Goal: Check status: Check status

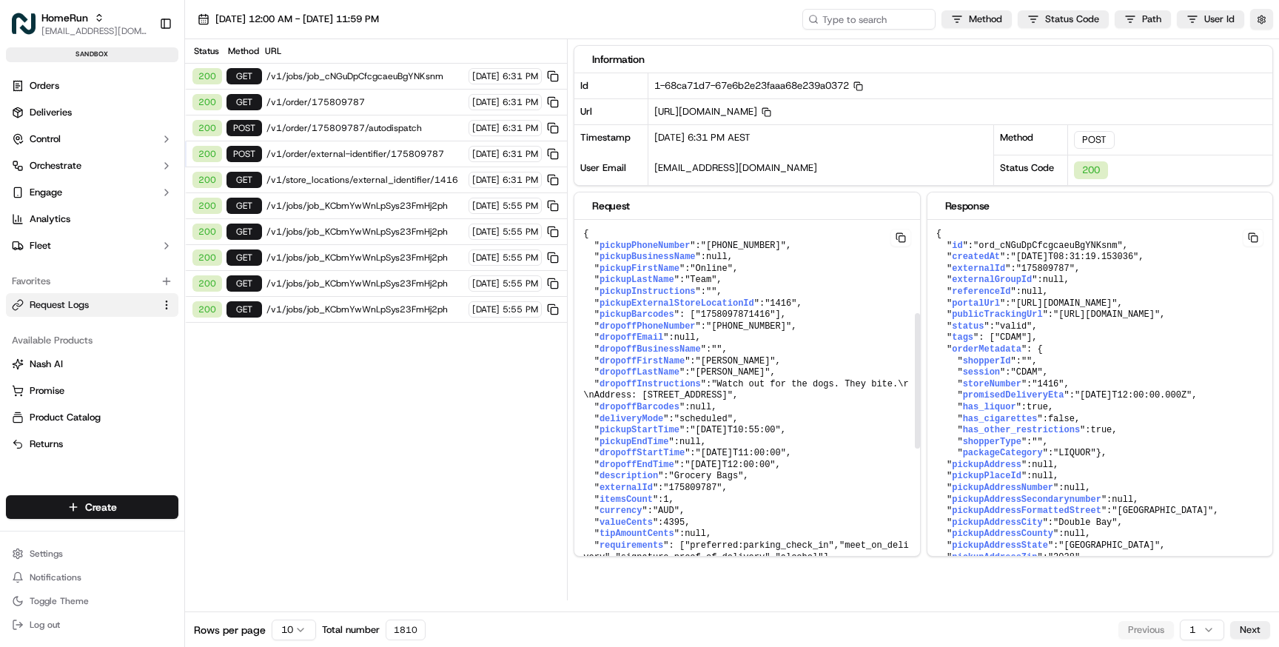
scroll to position [250, 0]
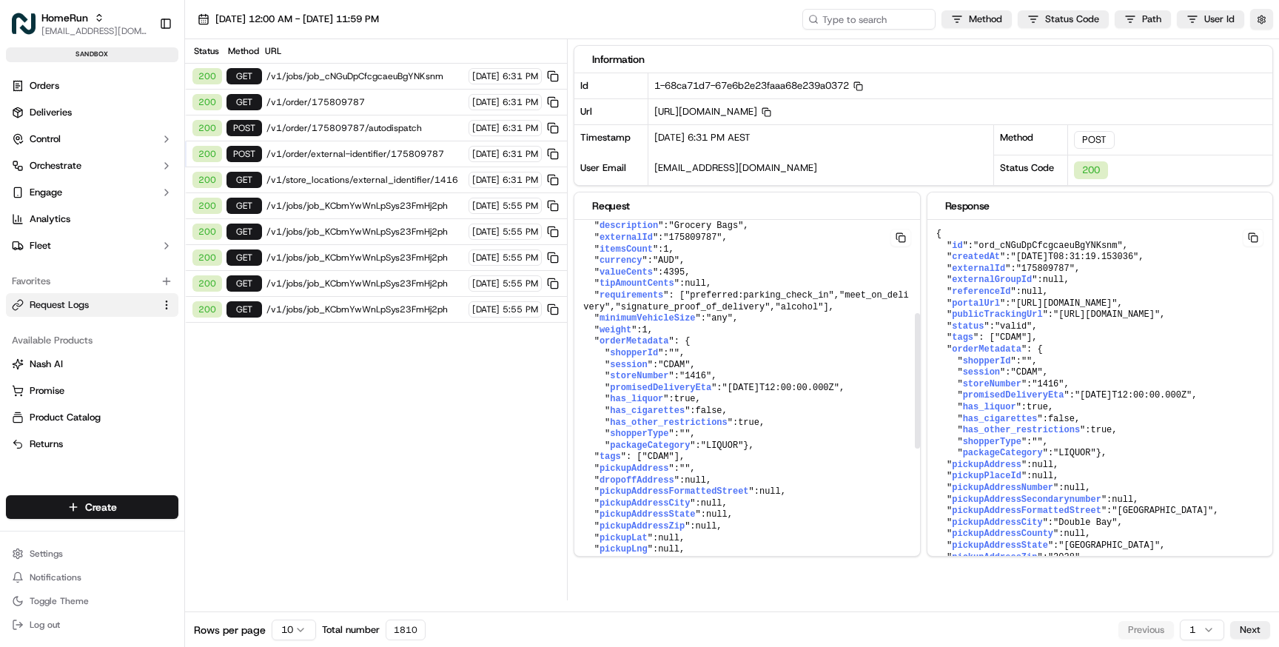
click at [622, 404] on span "has_liquor" at bounding box center [636, 399] width 53 height 10
copy span "has_liquor"
click at [632, 416] on span "has_cigarettes" at bounding box center [647, 411] width 75 height 10
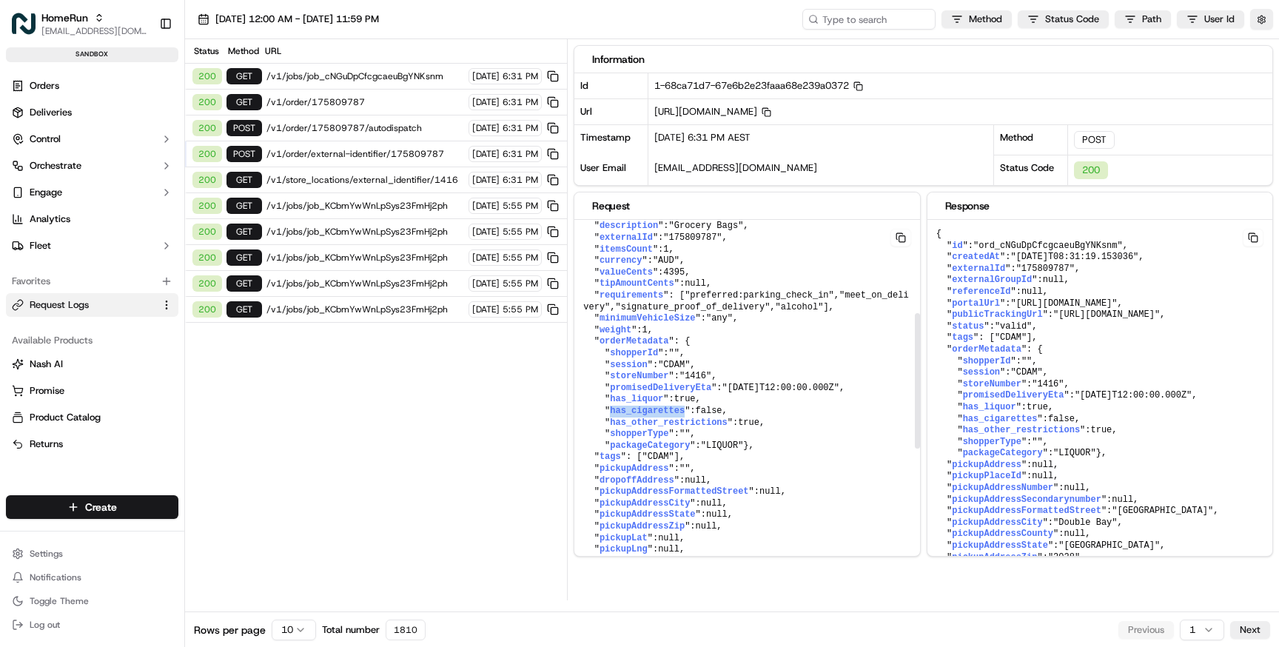
copy span "has_cigarettes"
click at [665, 428] on span "has_other_restrictions" at bounding box center [668, 422] width 117 height 10
copy span "has_other_restrictions"
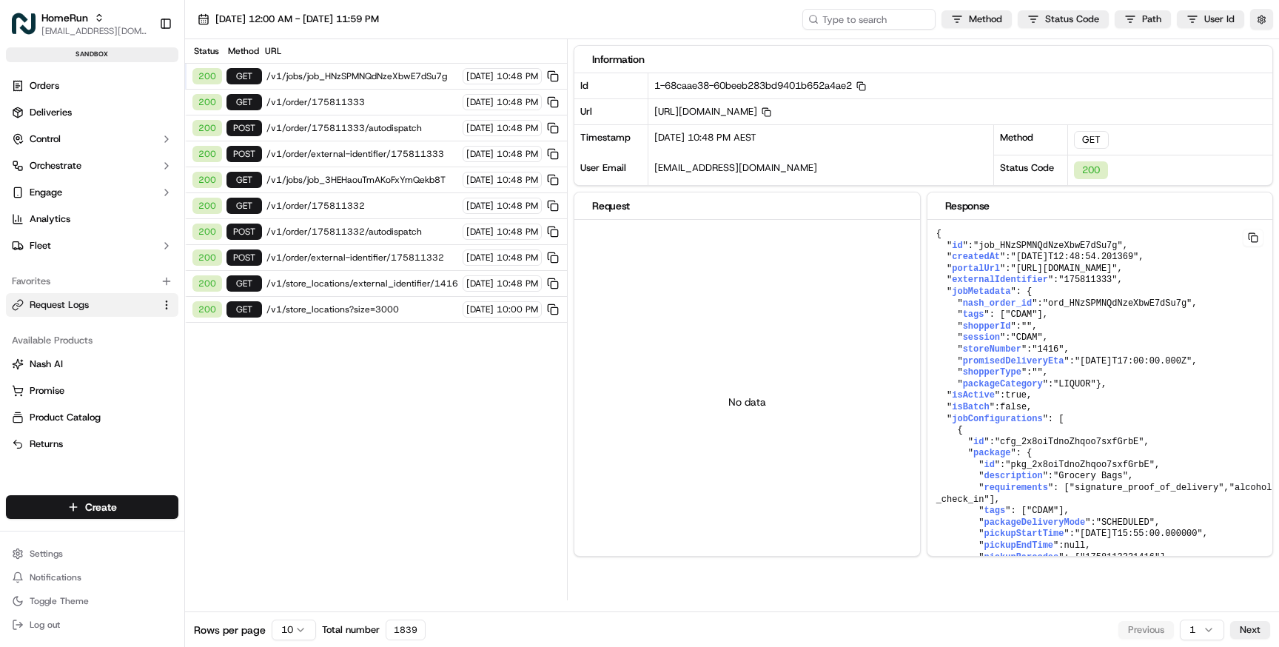
click at [356, 151] on span "/v1/order/external-identifier/175811333" at bounding box center [362, 154] width 192 height 12
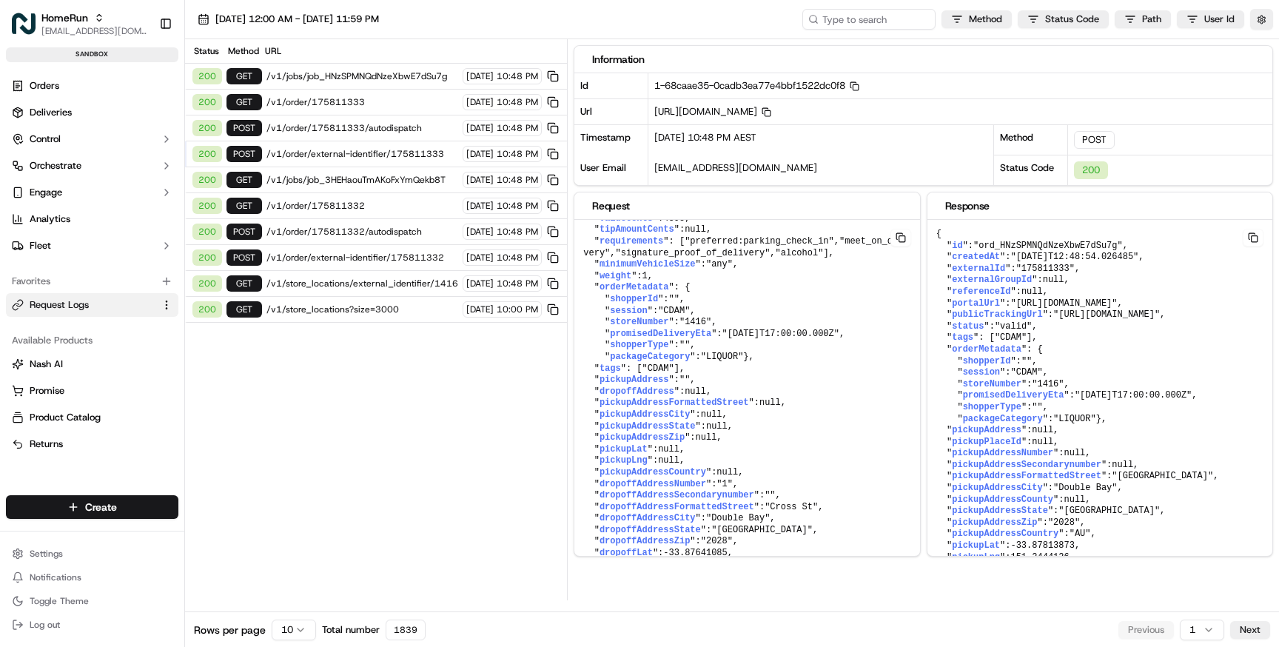
click at [771, 110] on span "https://api.sandbox.ap-southeast-2.usenash.com/v1/order/external-identifier/175…" at bounding box center [712, 111] width 117 height 13
copy span "175811333"
click at [54, 113] on span "Deliveries" at bounding box center [51, 112] width 42 height 13
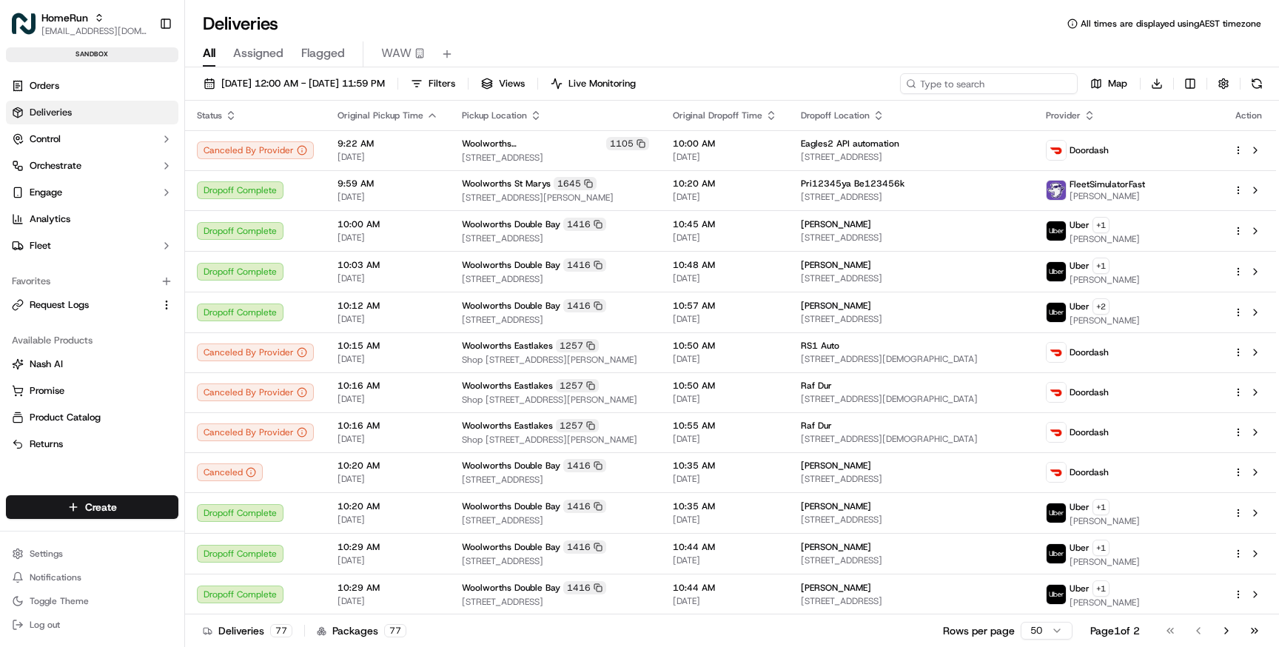
click at [966, 86] on input at bounding box center [989, 83] width 178 height 21
paste input "175811333"
type input "175811333"
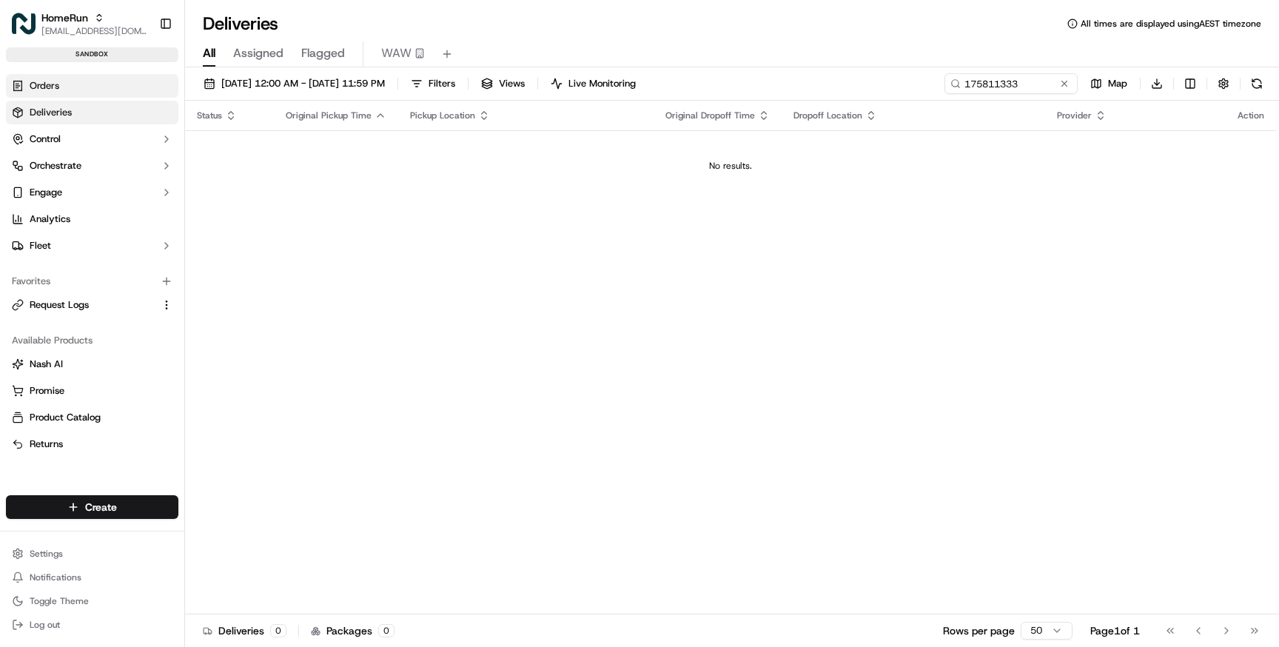
click at [61, 84] on link "Orders" at bounding box center [92, 86] width 172 height 24
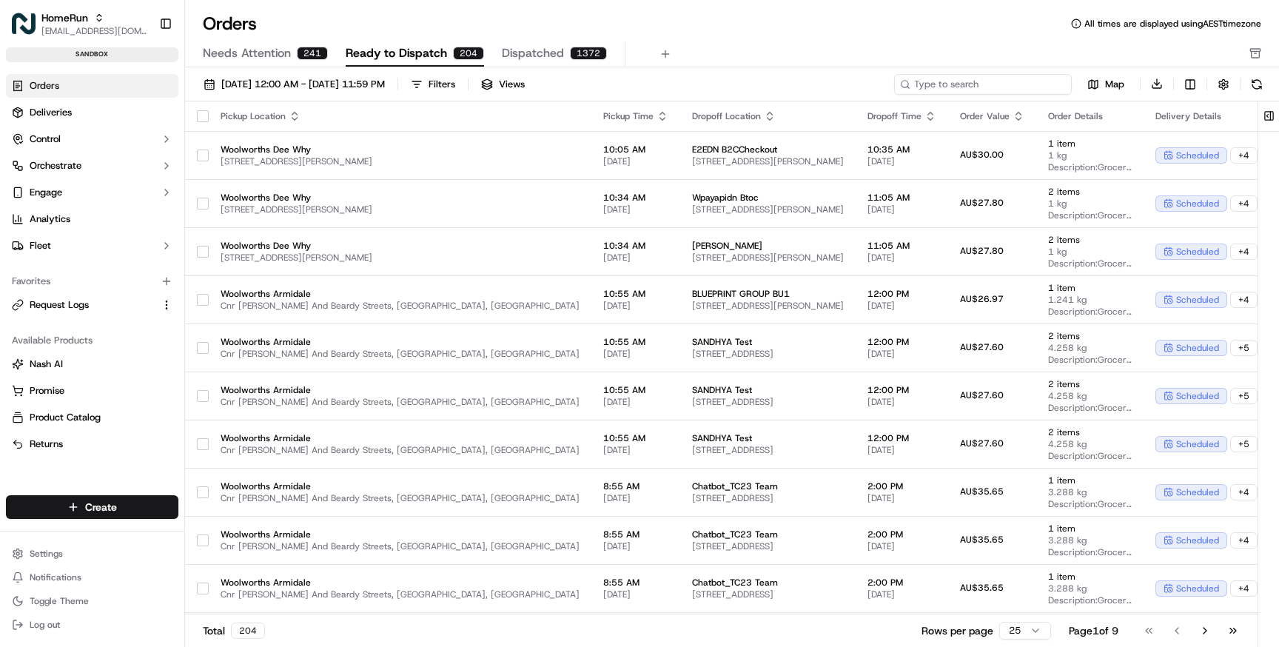
click at [1016, 87] on input at bounding box center [983, 84] width 178 height 21
paste input "175811333"
type input "175811333"
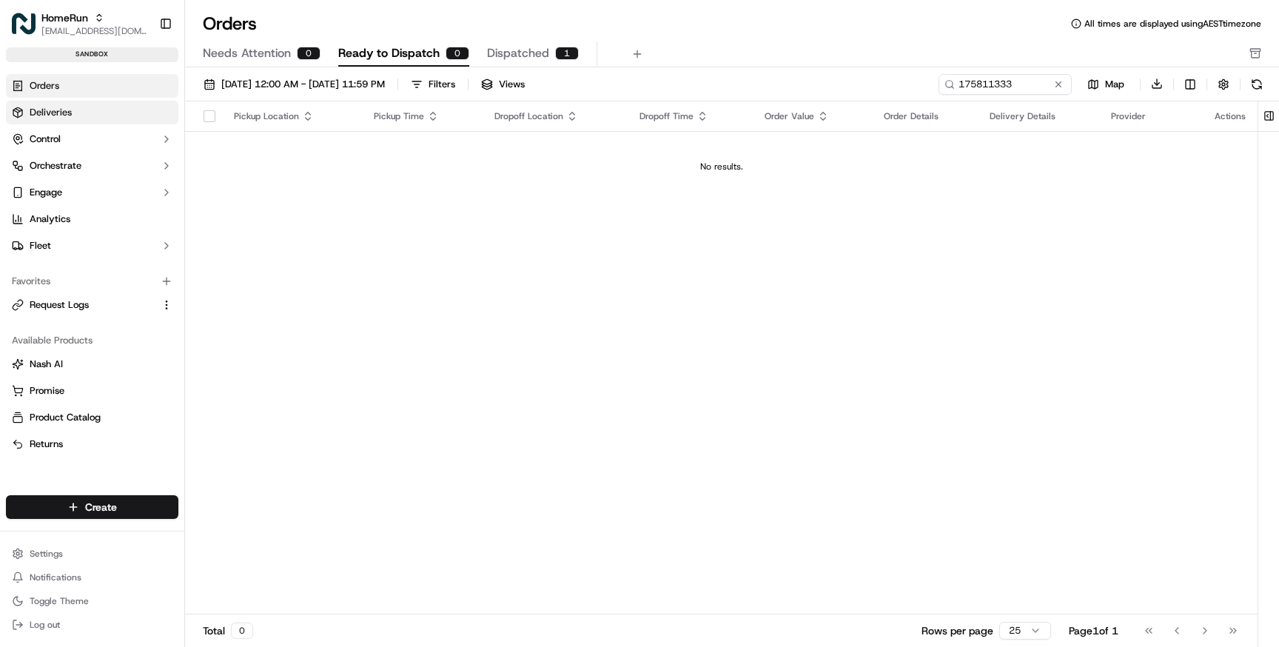
click at [76, 110] on link "Deliveries" at bounding box center [92, 113] width 172 height 24
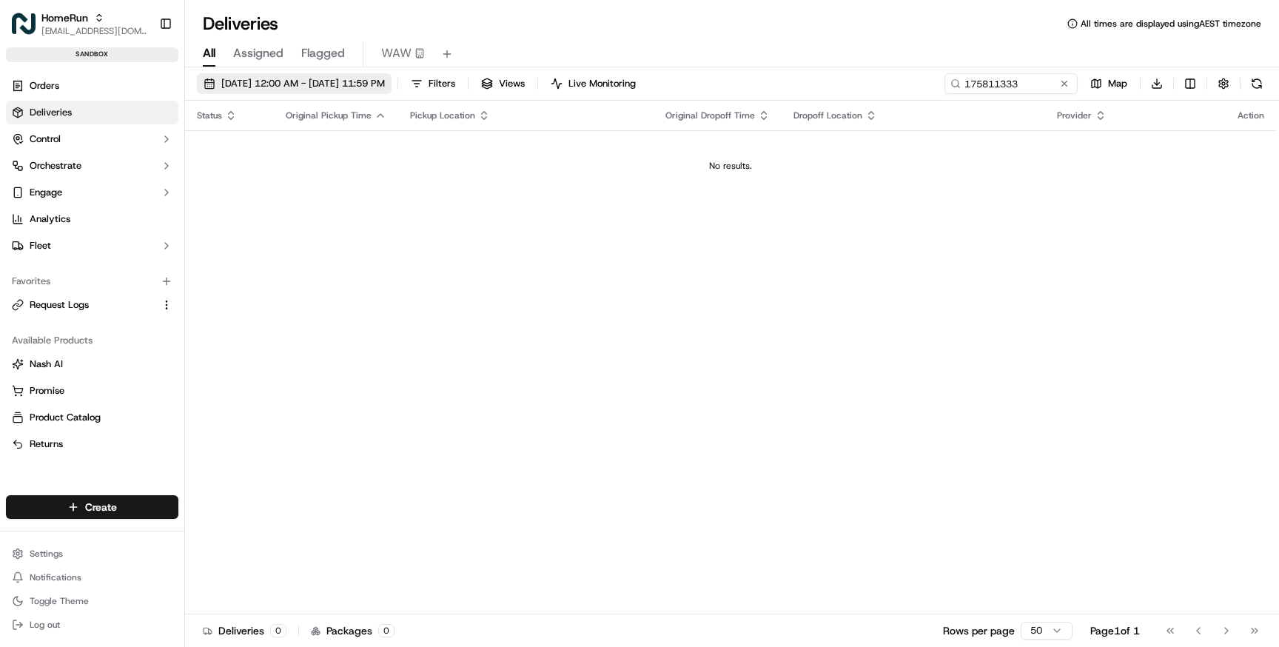
click at [326, 83] on span "[DATE] 12:00 AM - [DATE] 11:59 PM" at bounding box center [303, 83] width 164 height 13
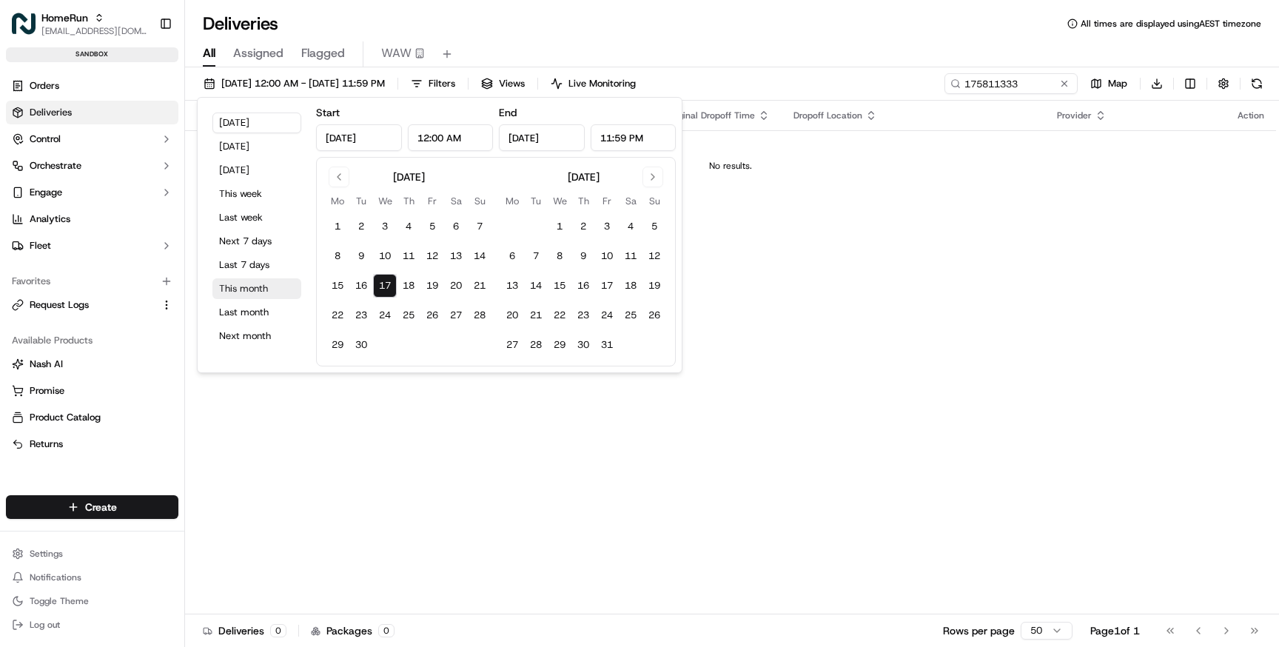
click at [246, 285] on button "This month" at bounding box center [256, 288] width 89 height 21
type input "Sep 1, 2025"
type input "Sep 30, 2025"
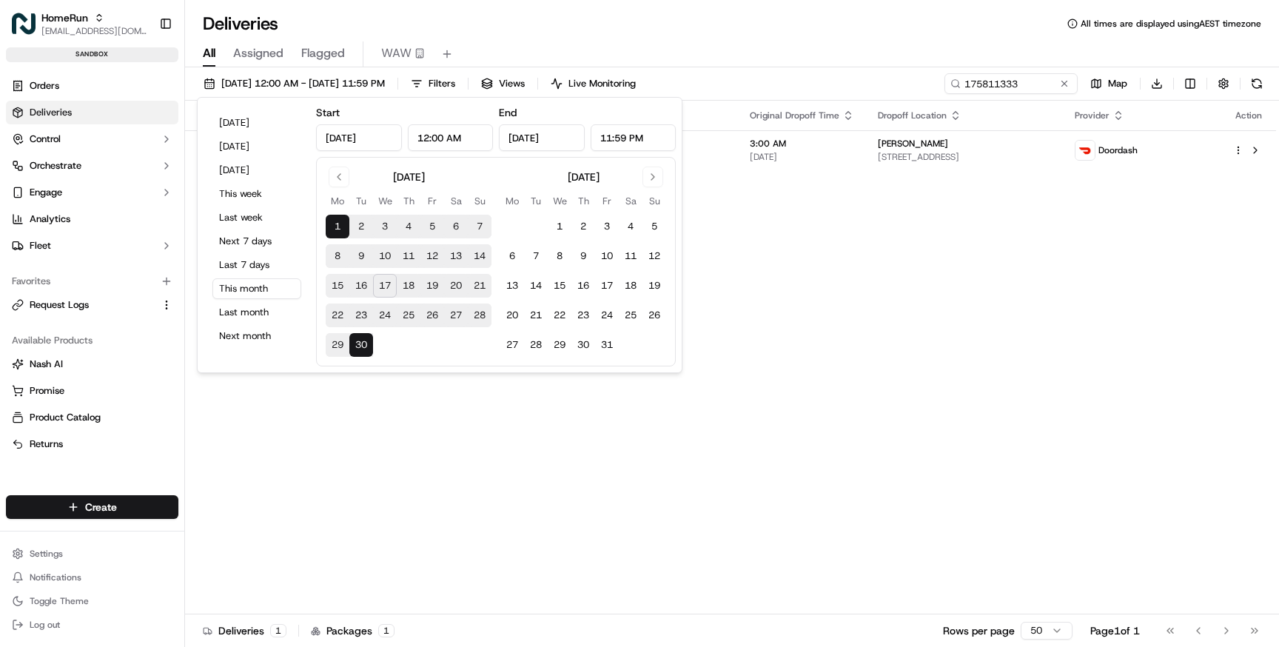
click at [787, 8] on div "Deliveries All times are displayed using AEST timezone All Assigned Flagged WAW…" at bounding box center [732, 323] width 1094 height 647
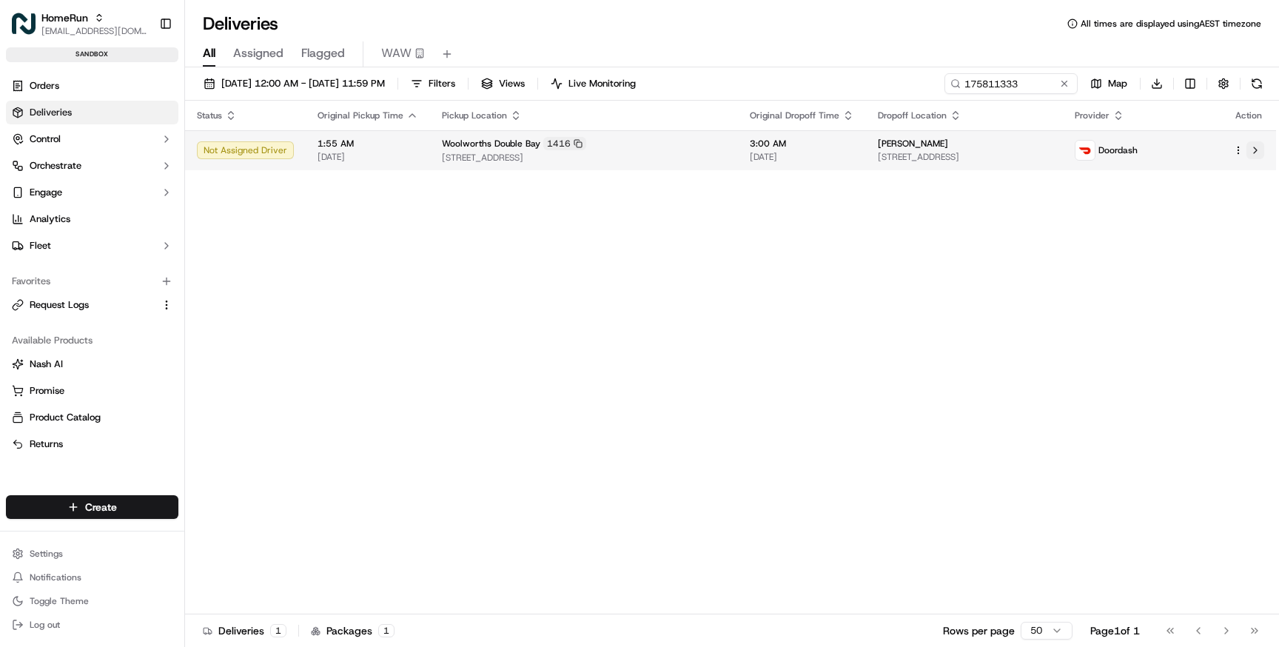
click at [1253, 154] on button at bounding box center [1255, 150] width 18 height 18
click at [983, 81] on input "175811333" at bounding box center [989, 83] width 178 height 21
paste input "90"
type input "175811390"
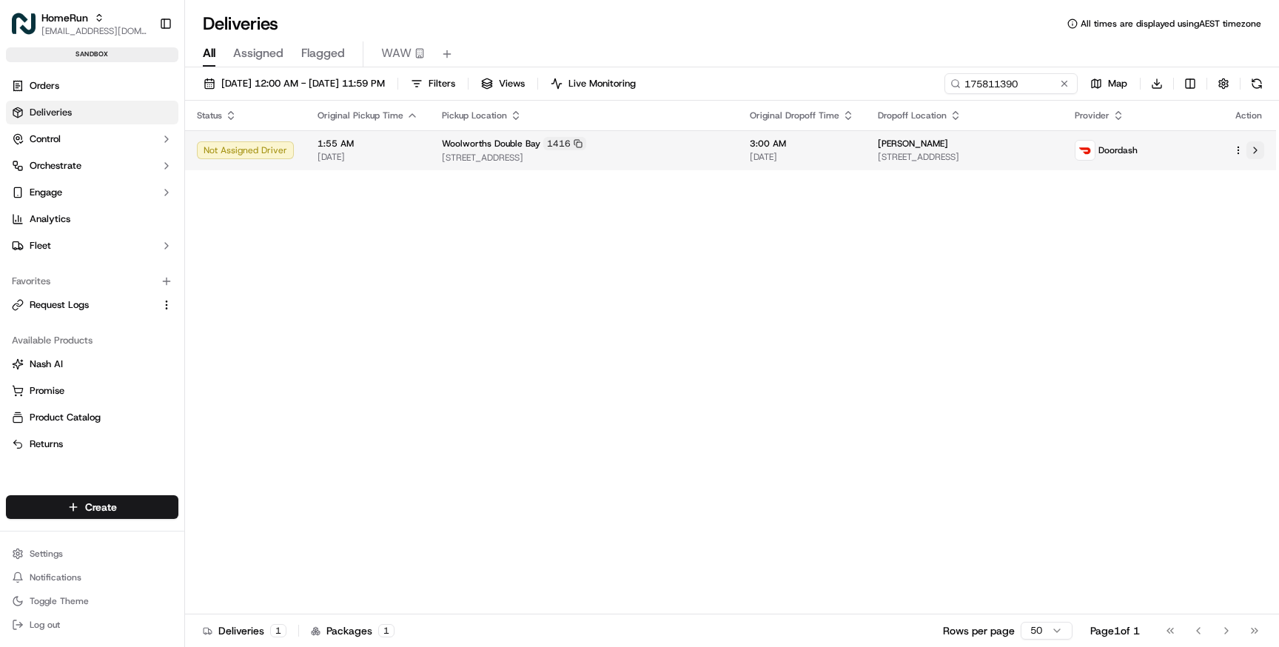
click at [1252, 155] on button at bounding box center [1255, 150] width 18 height 18
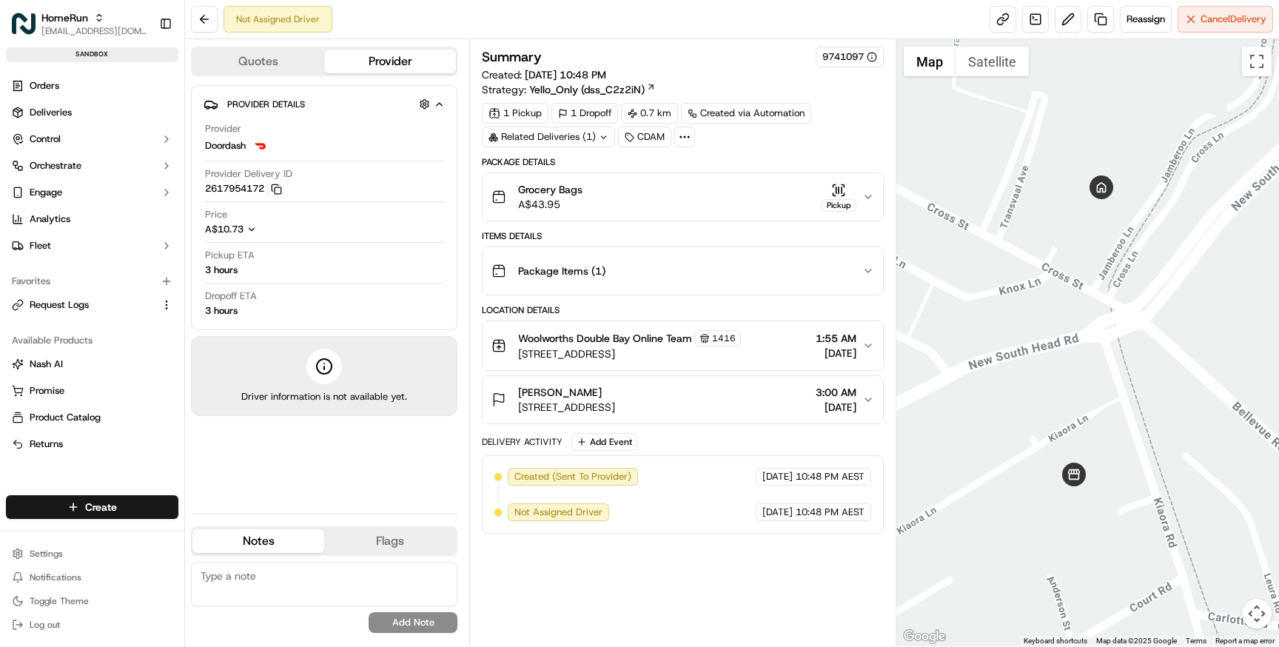
click at [645, 198] on div "Grocery Bags A$43.95 Pickup" at bounding box center [676, 197] width 370 height 30
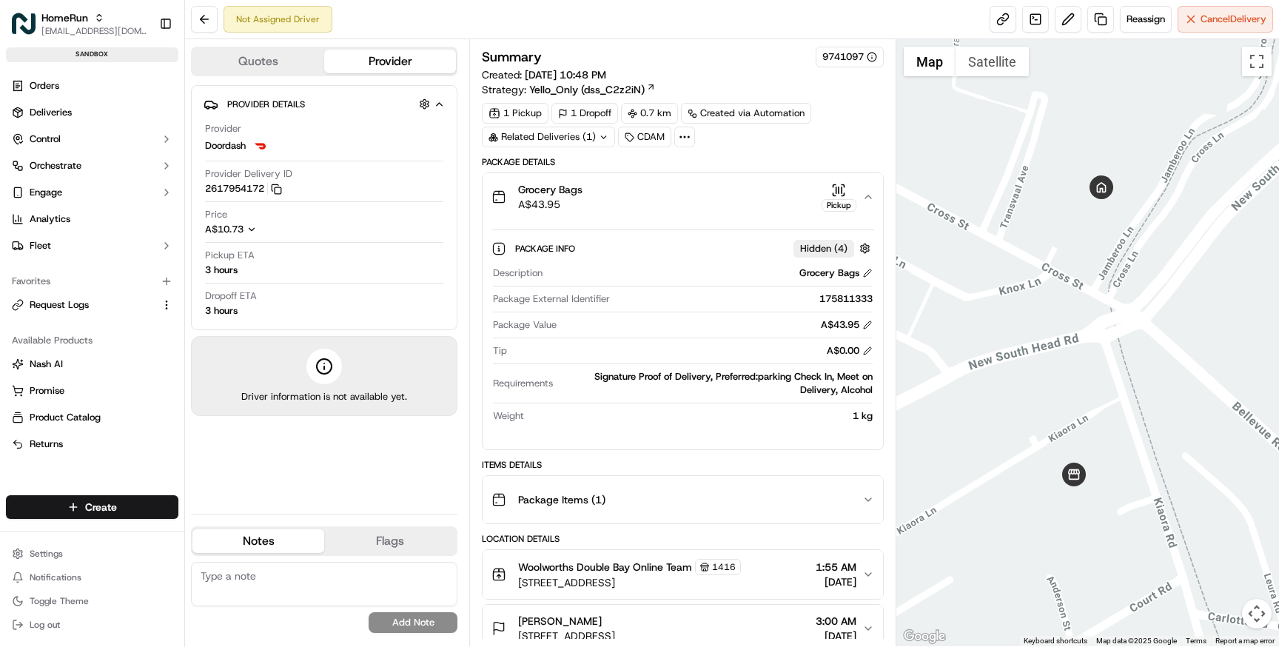
click at [681, 141] on icon at bounding box center [684, 136] width 13 height 13
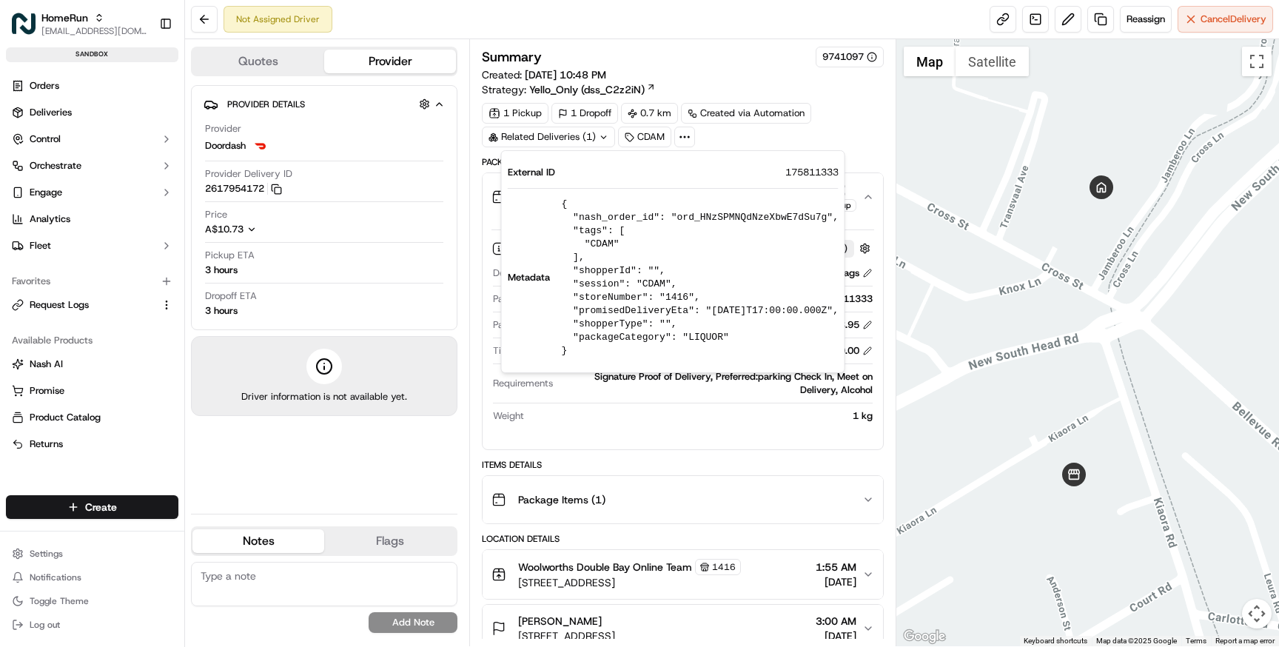
click at [694, 449] on div "Package Info Hidden ( 4 ) Description Grocery Bags Package External Identifier …" at bounding box center [683, 335] width 400 height 229
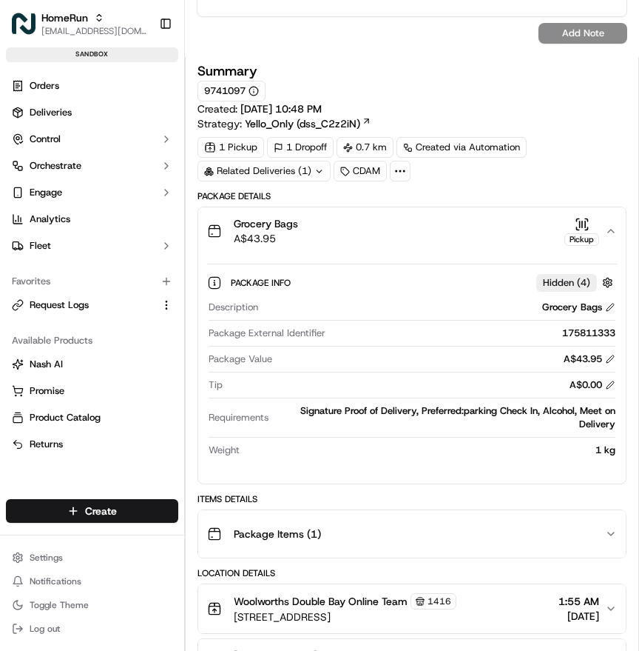
scroll to position [435, 0]
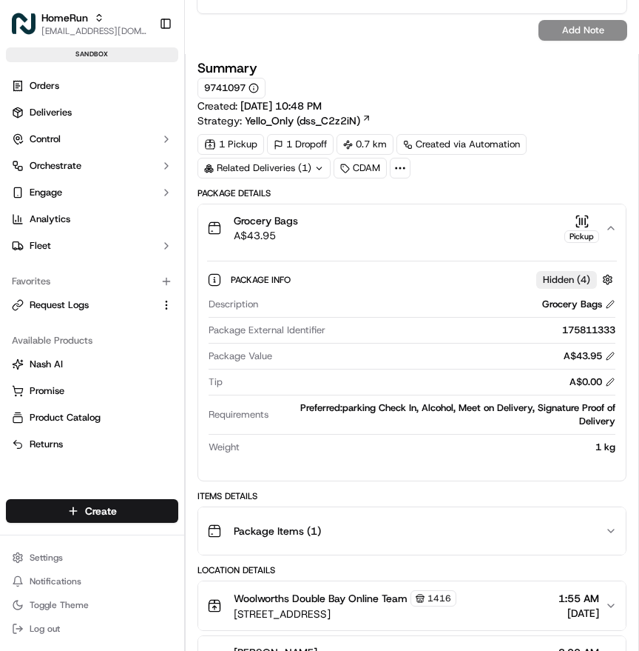
click at [409, 230] on div "Grocery Bags A$43.95 Pickup" at bounding box center [406, 228] width 398 height 30
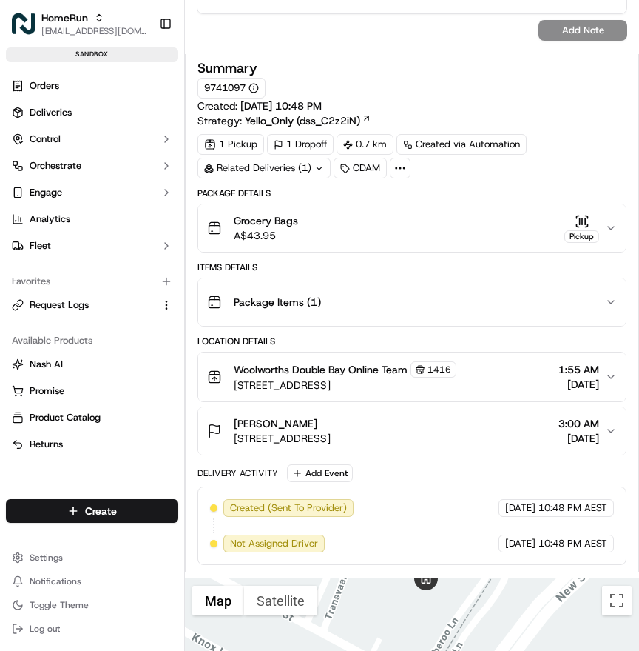
click at [409, 230] on div "Grocery Bags A$43.95 Pickup" at bounding box center [406, 228] width 398 height 30
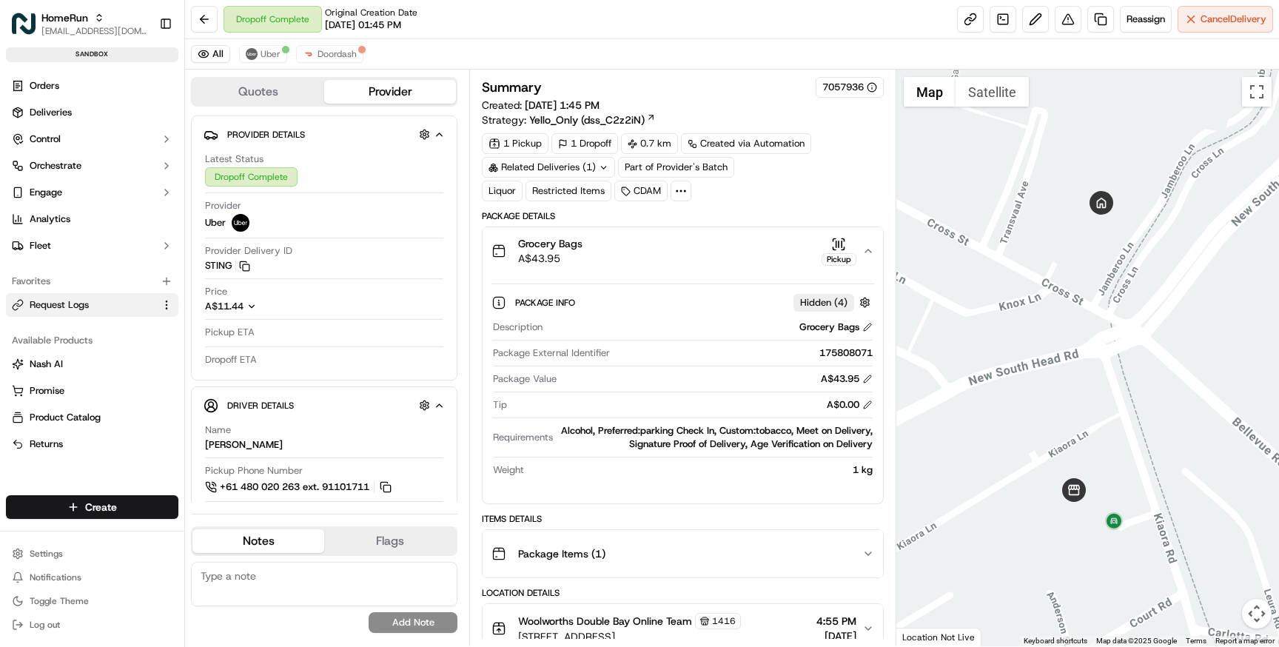
click at [84, 307] on span "Request Logs" at bounding box center [59, 304] width 59 height 13
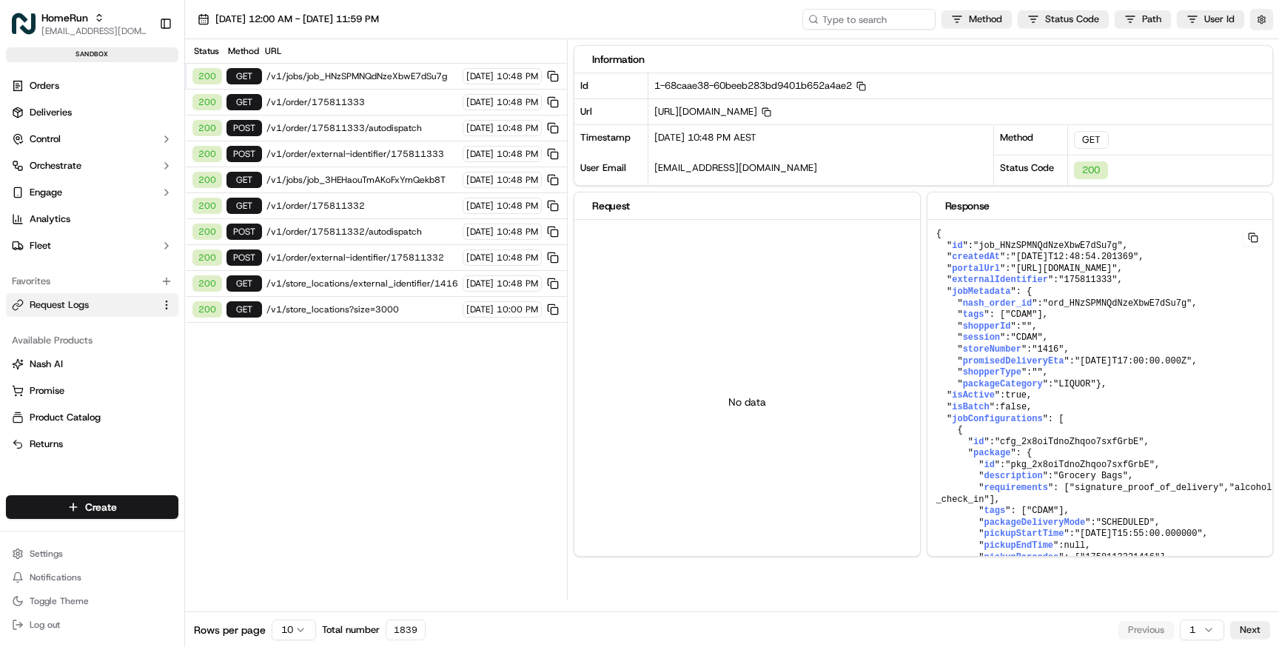
click at [348, 153] on span "/v1/order/external-identifier/175811333" at bounding box center [362, 154] width 192 height 12
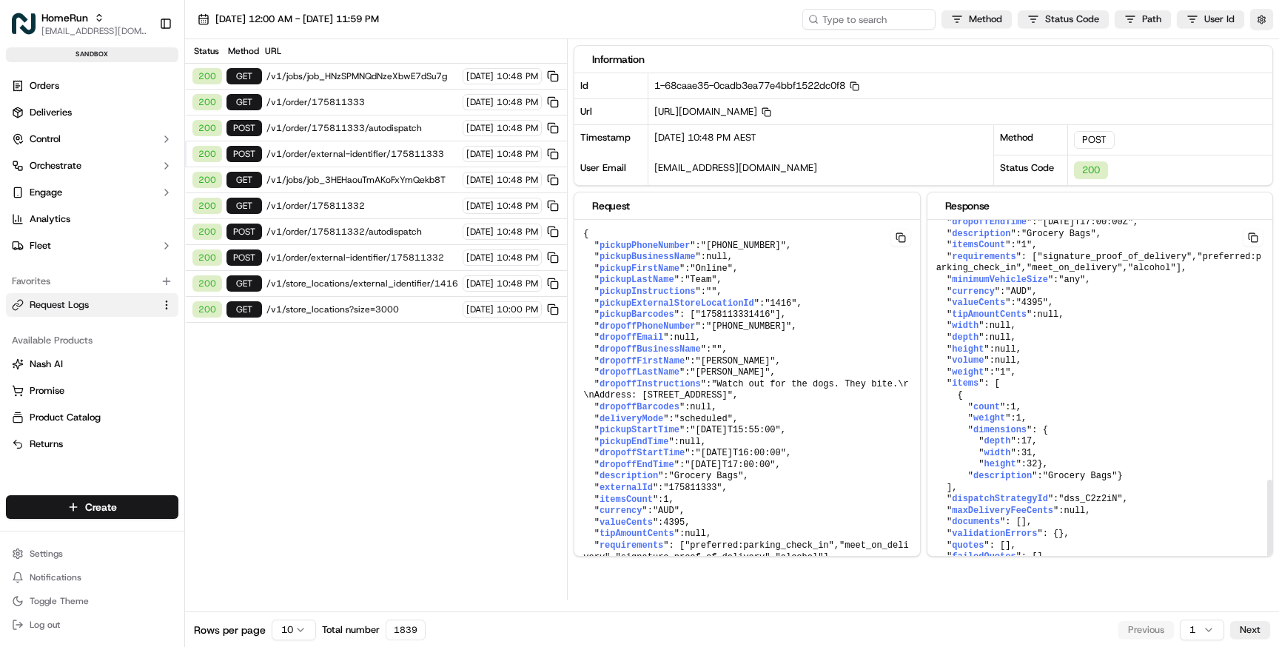
scroll to position [912, 0]
click at [373, 126] on span "/v1/order/175811333/autodispatch" at bounding box center [362, 128] width 192 height 12
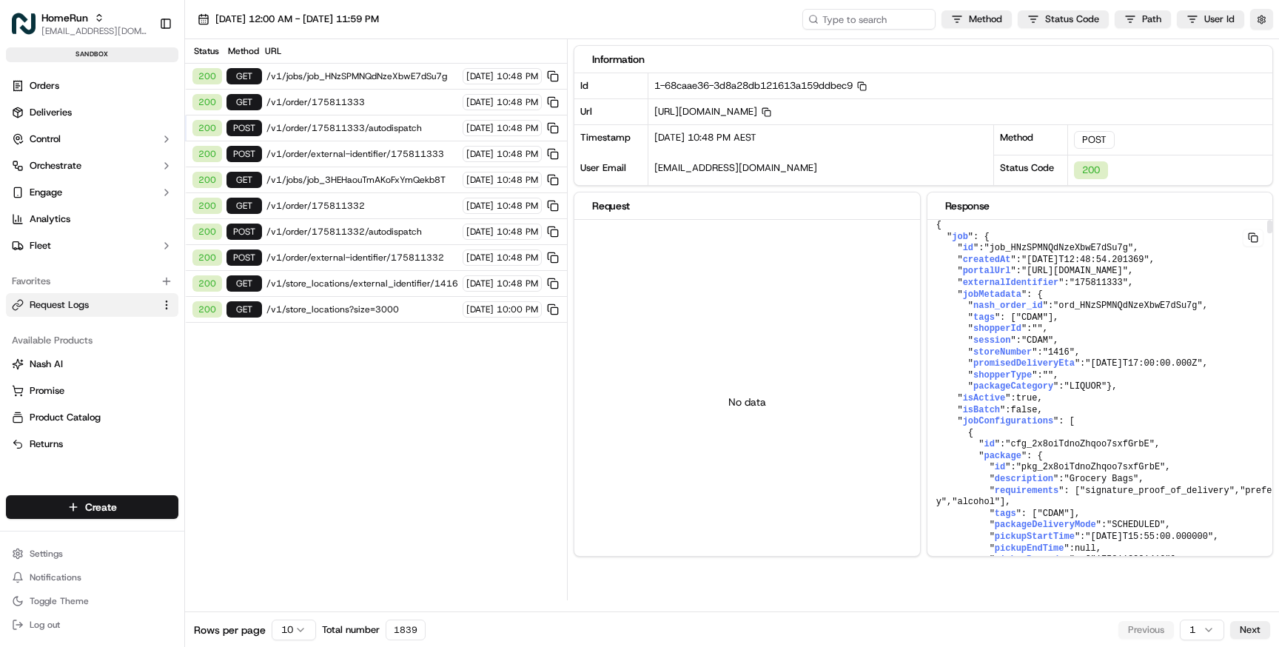
scroll to position [0, 0]
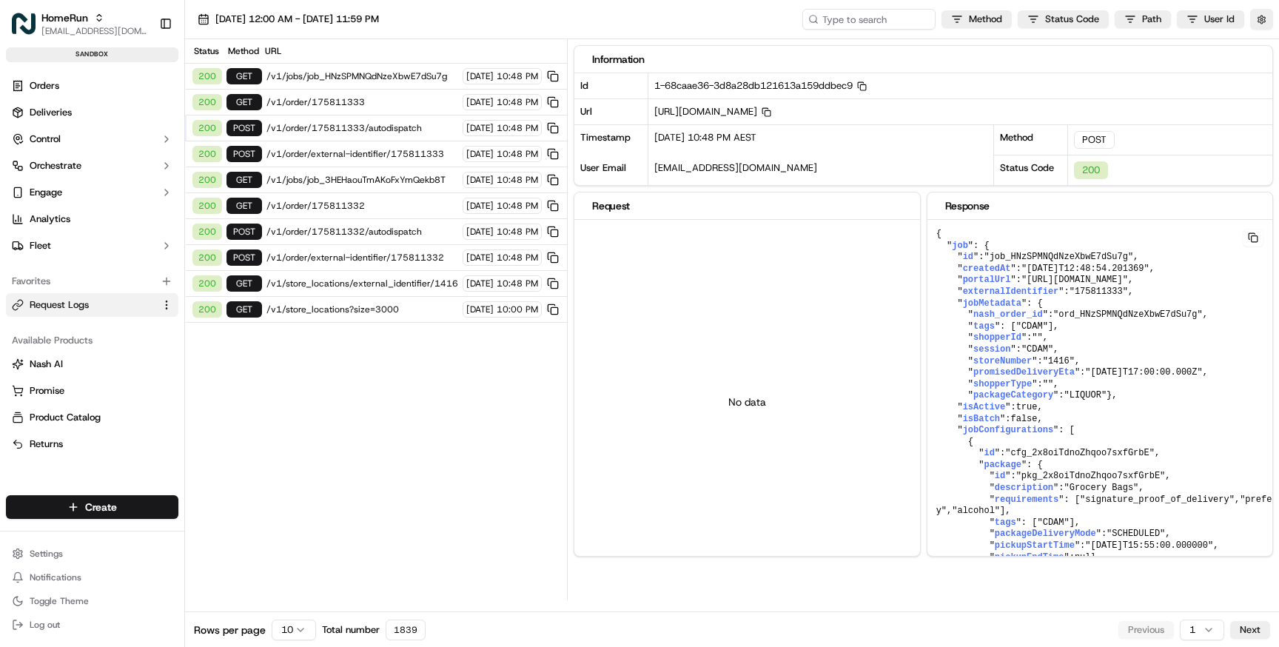
click at [306, 96] on span "/v1/order/175811333" at bounding box center [362, 102] width 192 height 12
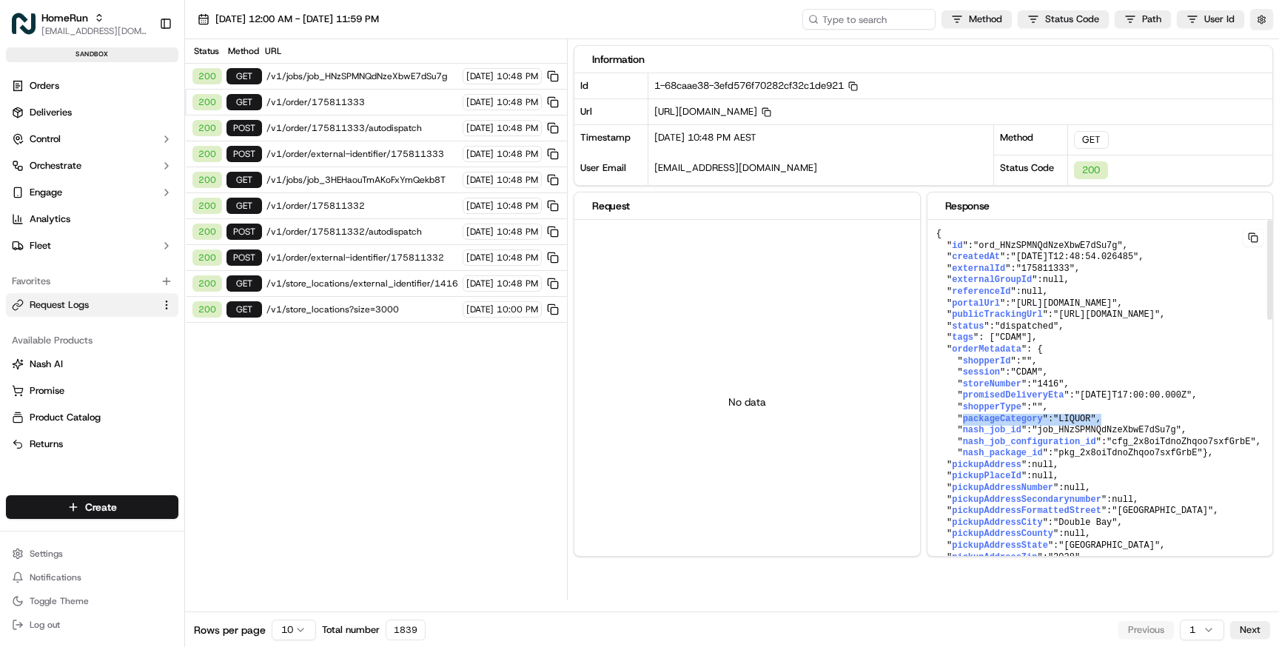
drag, startPoint x: 963, startPoint y: 468, endPoint x: 1136, endPoint y: 467, distance: 173.2
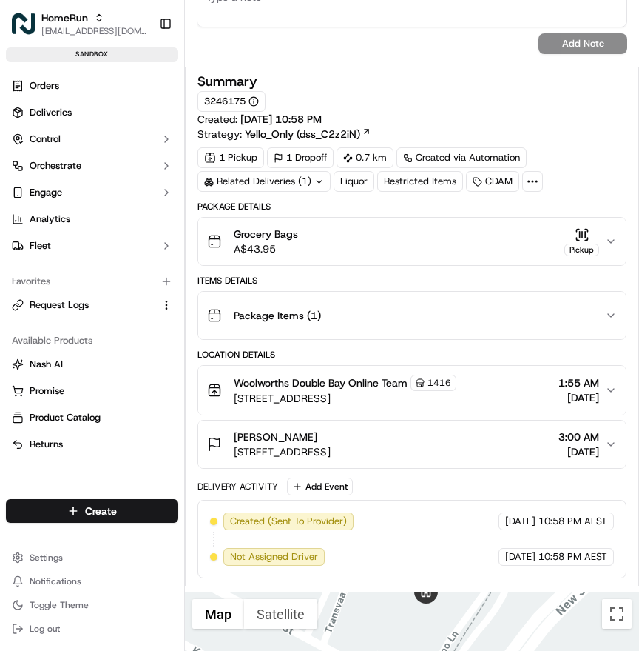
scroll to position [427, 0]
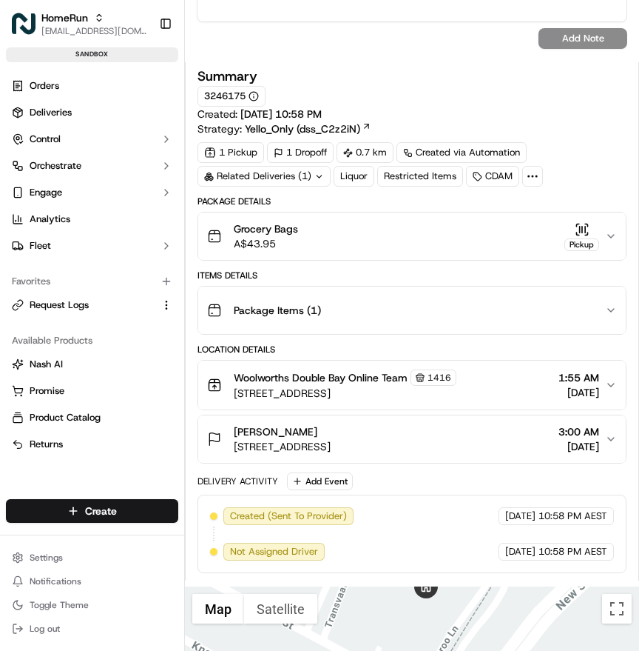
click at [506, 237] on div "Grocery Bags A$43.95 Pickup" at bounding box center [406, 236] width 398 height 30
